Goal: Task Accomplishment & Management: Use online tool/utility

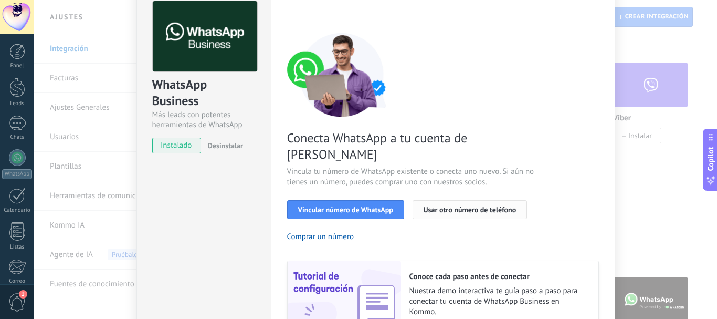
click at [416, 200] on button "Usar otro número de teléfono" at bounding box center [470, 209] width 114 height 19
click at [369, 144] on span "Conecta WhatsApp a tu cuenta de [PERSON_NAME]" at bounding box center [412, 146] width 250 height 33
click at [449, 200] on button "Usar otro número de teléfono" at bounding box center [470, 209] width 114 height 19
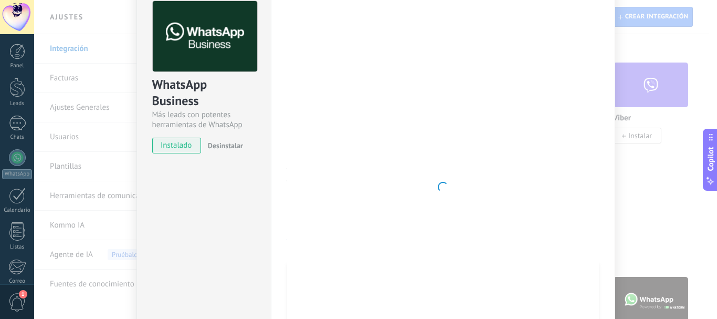
click at [527, 65] on div at bounding box center [443, 187] width 312 height 372
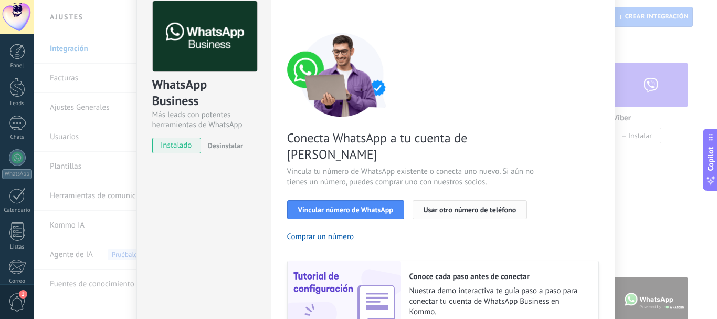
click at [464, 200] on button "Usar otro número de teléfono" at bounding box center [470, 209] width 114 height 19
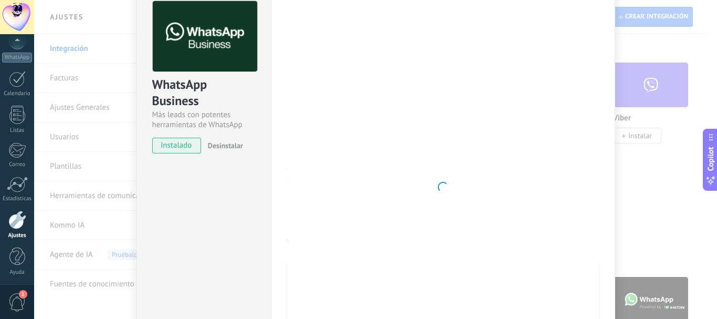
scroll to position [118, 0]
